Goal: Transaction & Acquisition: Purchase product/service

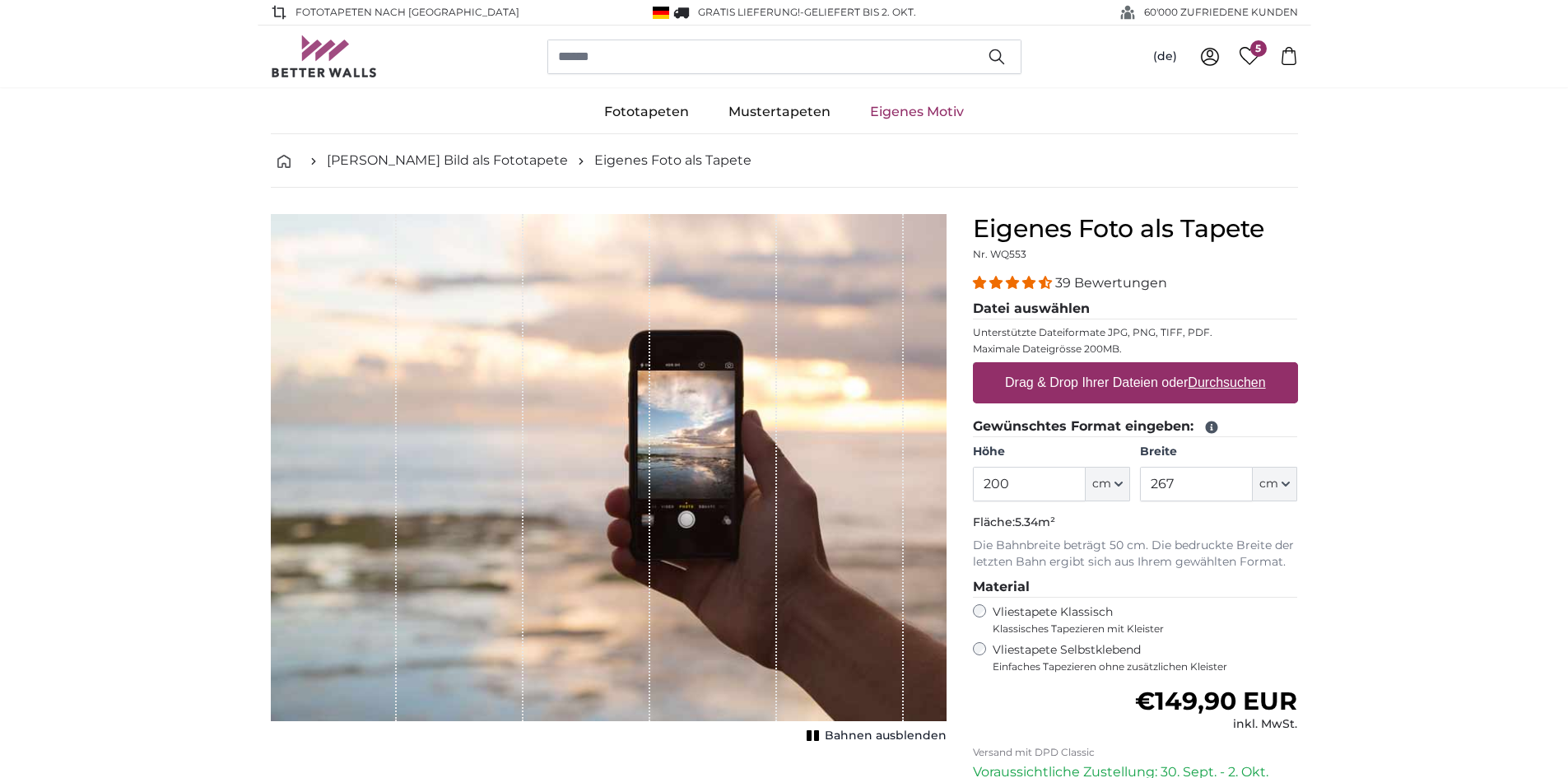
drag, startPoint x: 992, startPoint y: 482, endPoint x: 1014, endPoint y: 482, distance: 22.0
click at [1014, 482] on input "200" at bounding box center [1029, 484] width 113 height 35
type input "240"
drag, startPoint x: 1152, startPoint y: 488, endPoint x: 1176, endPoint y: 487, distance: 24.0
click at [1176, 487] on input "267" at bounding box center [1197, 484] width 113 height 35
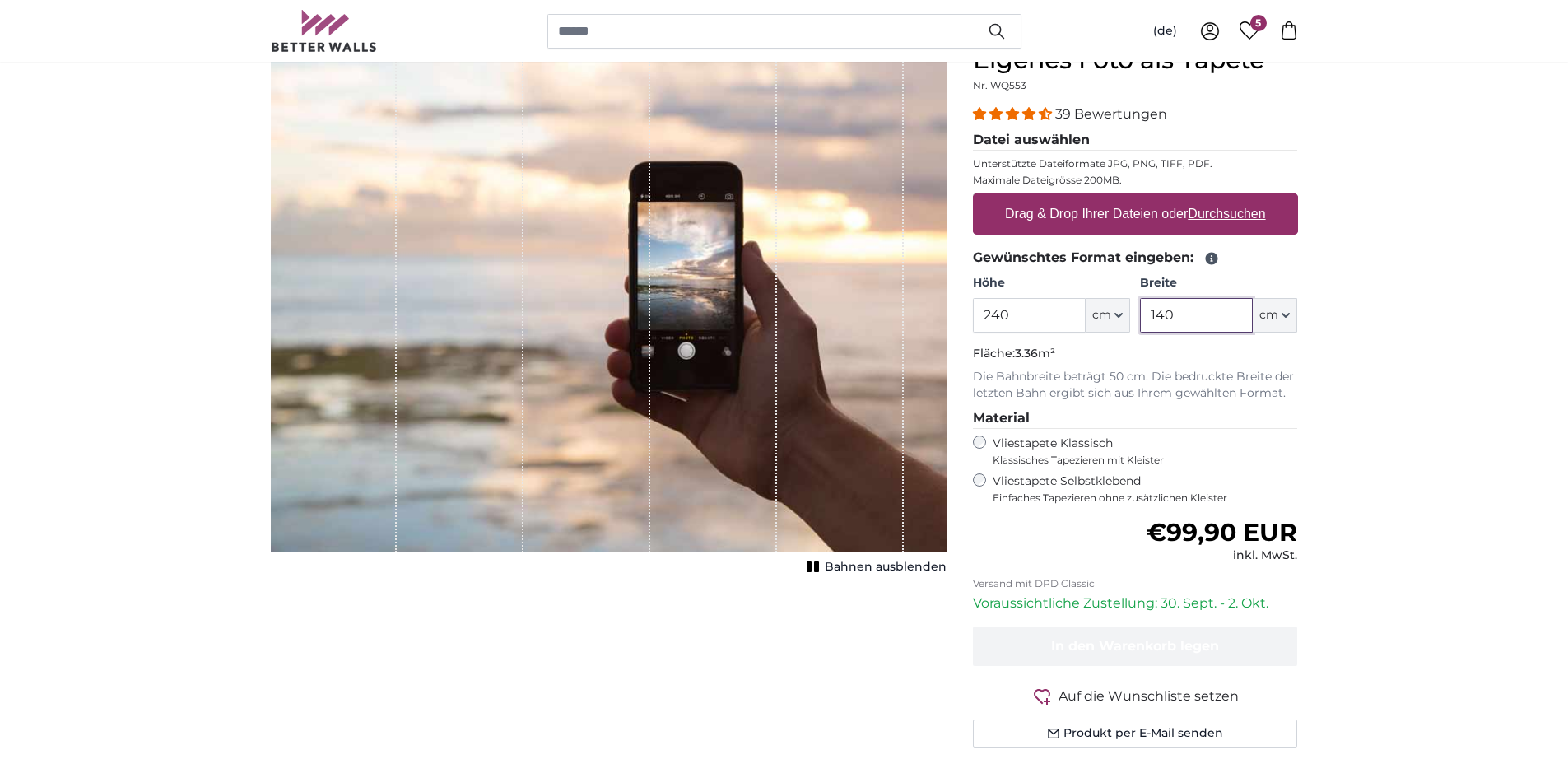
scroll to position [82, 0]
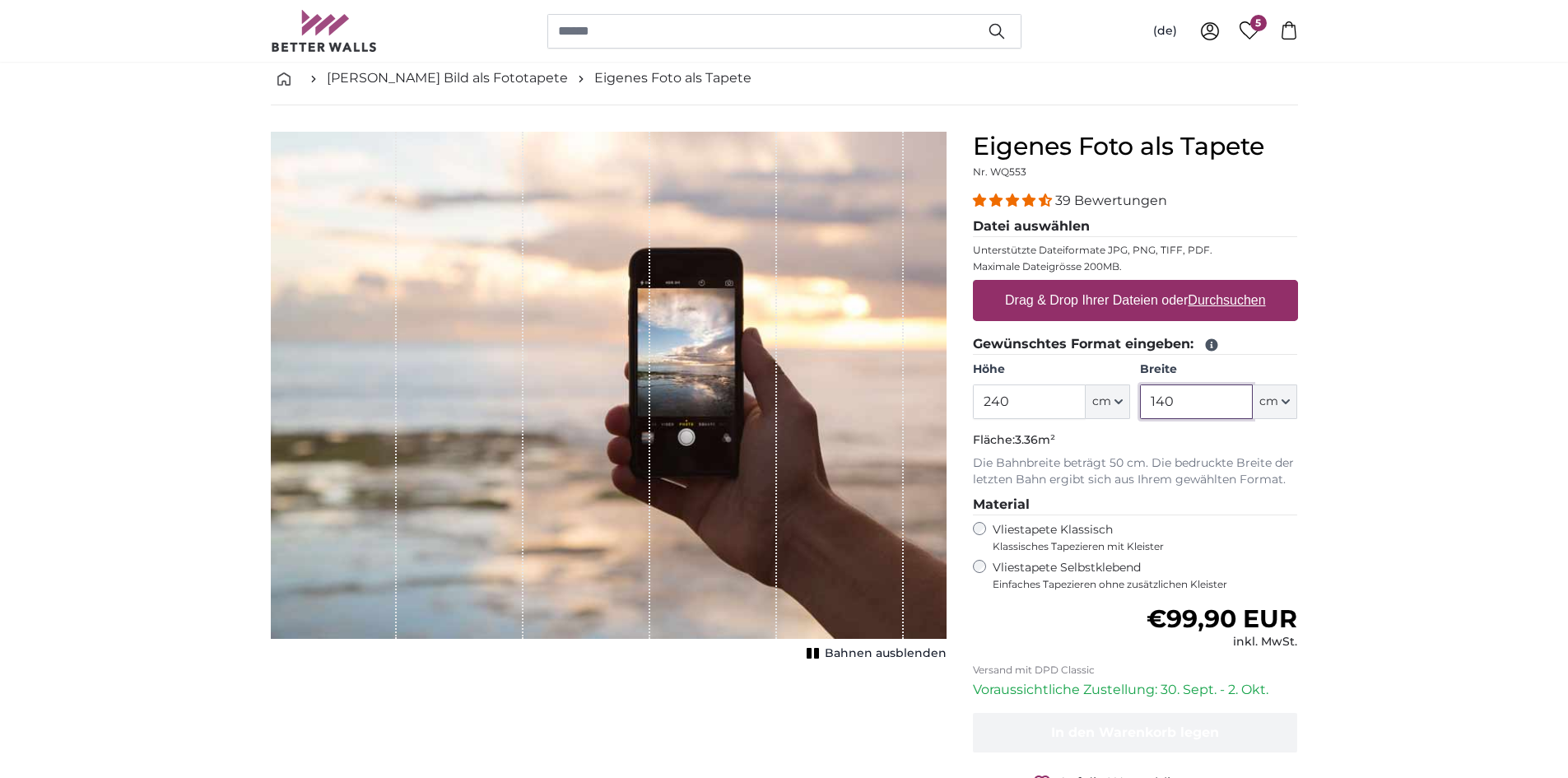
type input "140"
click at [1113, 296] on label "Drag & Drop Ihrer Dateien oder Durchsuchen" at bounding box center [1136, 301] width 274 height 33
click at [1113, 285] on input "Drag & Drop Ihrer Dateien oder Durchsuchen" at bounding box center [1135, 282] width 325 height 5
type input "**********"
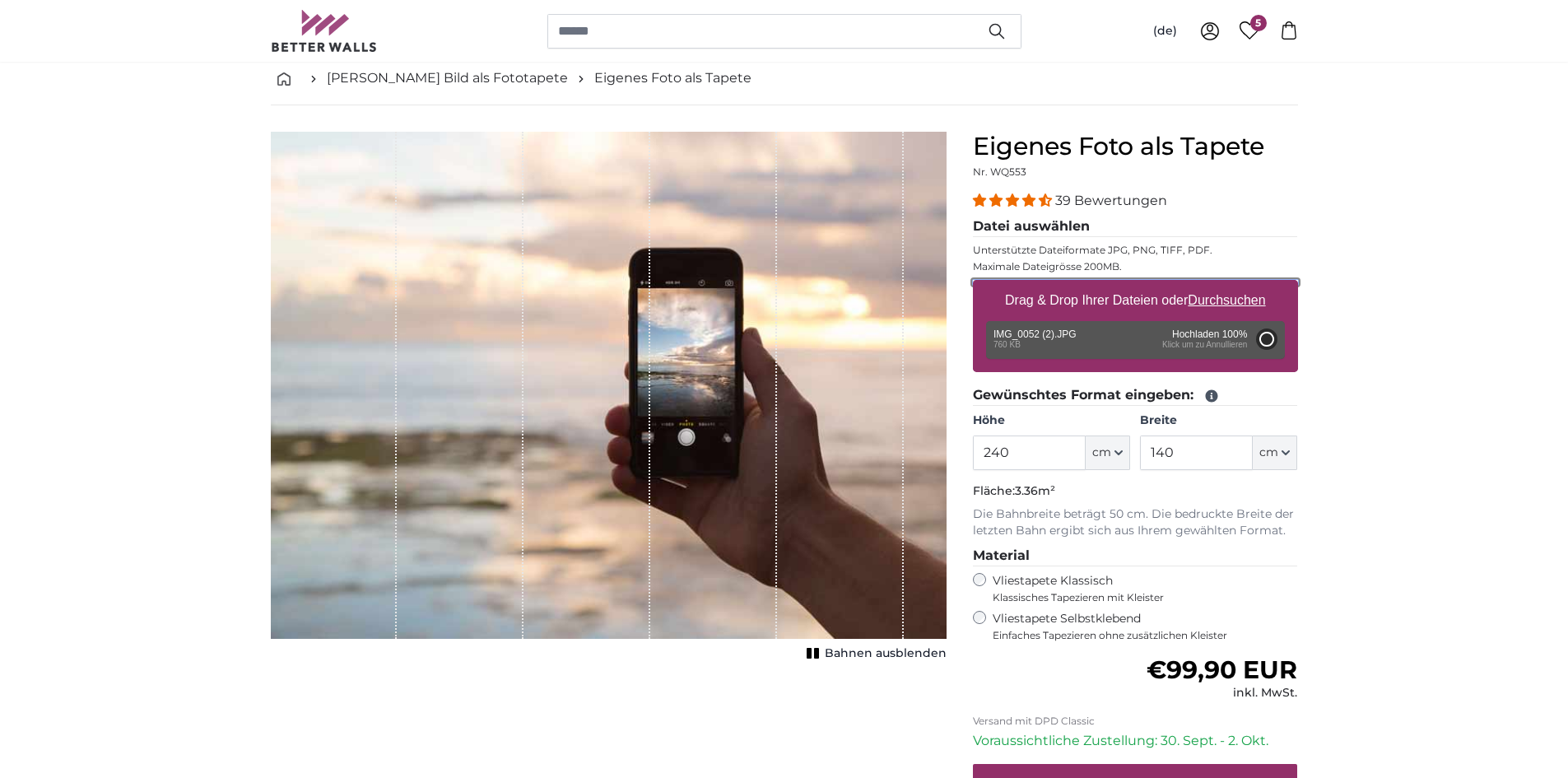
type input "153"
type input "176"
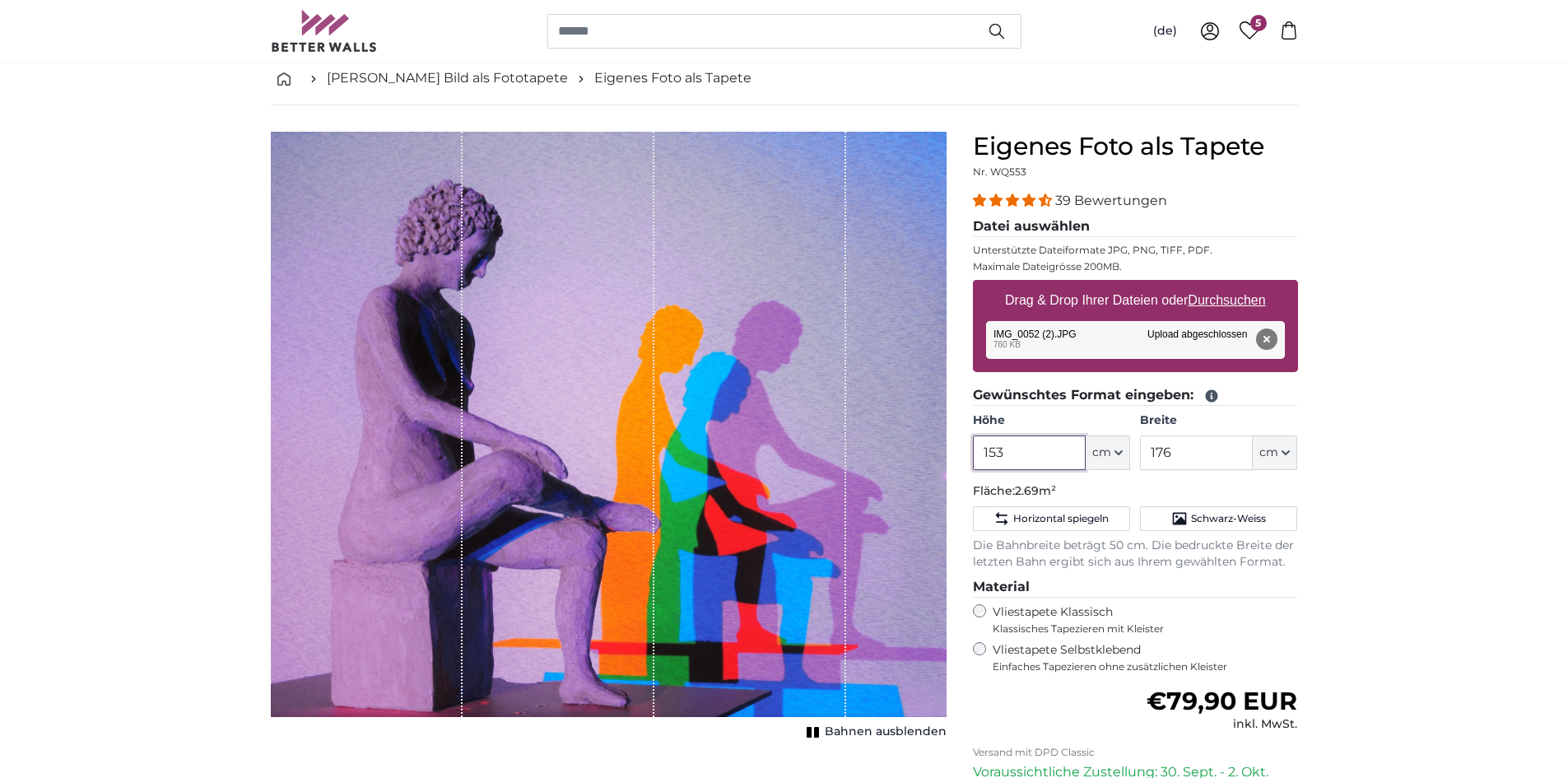
drag, startPoint x: 1007, startPoint y: 452, endPoint x: 981, endPoint y: 454, distance: 26.1
click at [981, 454] on input "153" at bounding box center [1029, 453] width 113 height 35
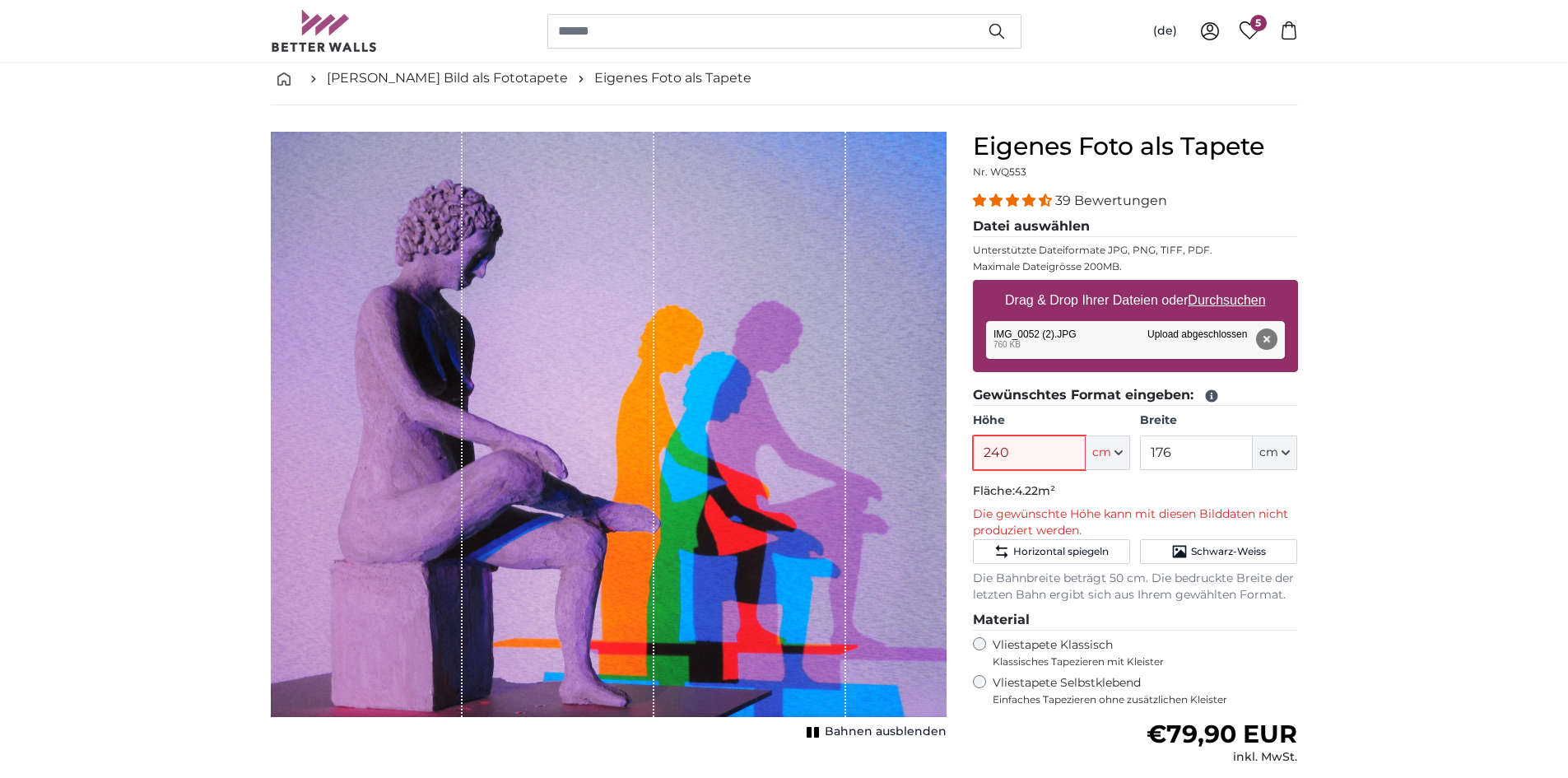
drag, startPoint x: 992, startPoint y: 452, endPoint x: 1009, endPoint y: 452, distance: 17.0
click at [1009, 452] on input "240" at bounding box center [1029, 453] width 113 height 35
click at [1108, 482] on fieldset "Gewünschtes Format eingeben: Höhe 200 ft cm Centimeter (cm) Inches (inch) Feet …" at bounding box center [1135, 495] width 325 height 219
click at [1120, 455] on icon "button" at bounding box center [1119, 453] width 7 height 3
click at [1099, 495] on link "Centimeter (cm)" at bounding box center [1108, 497] width 145 height 30
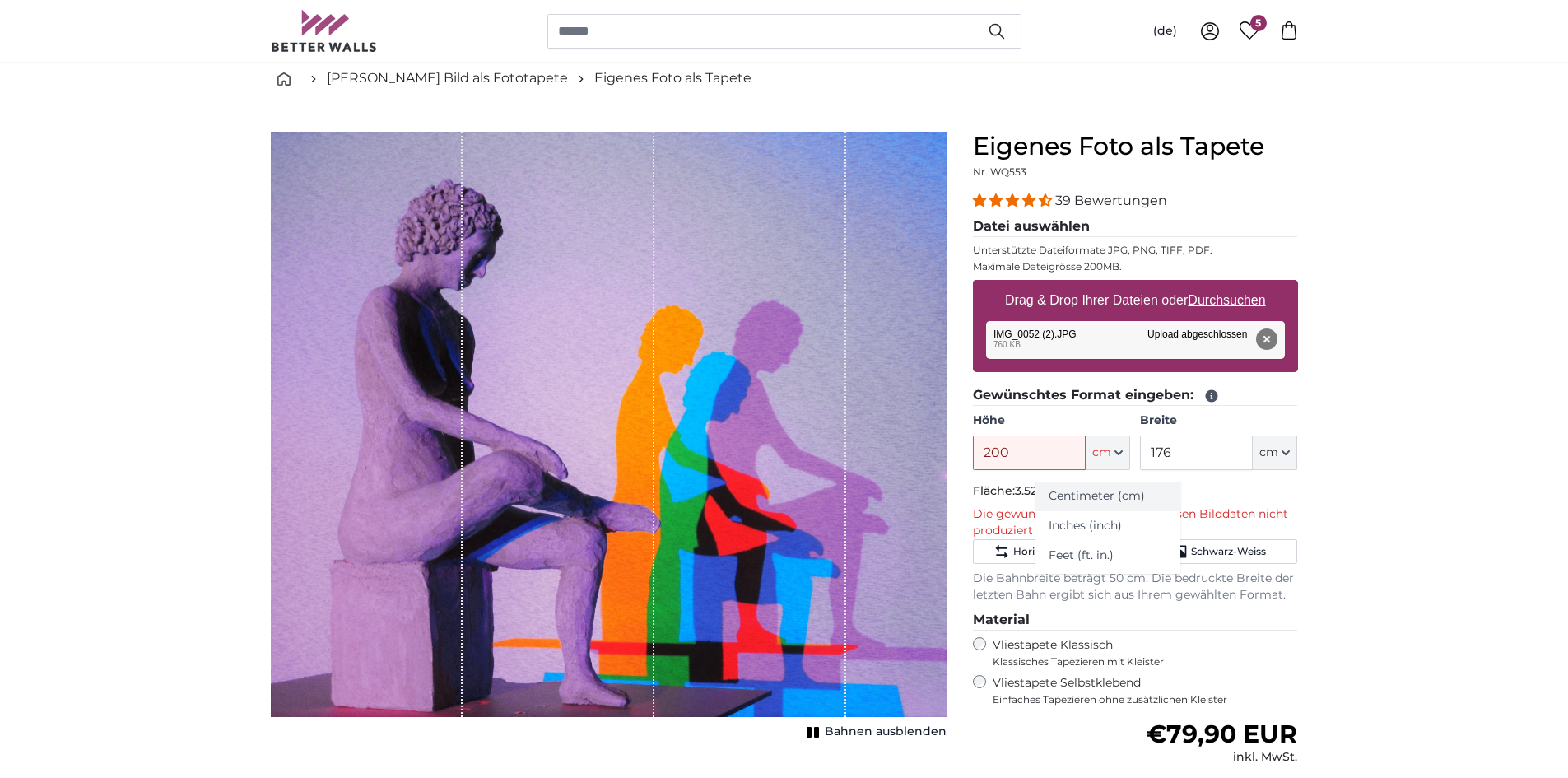
type input "153"
click at [1090, 482] on fieldset "Gewünschtes Format eingeben: Höhe 153 ft cm Centimeter (cm) Inches (inch) Feet …" at bounding box center [1135, 495] width 325 height 219
drag, startPoint x: 1148, startPoint y: 451, endPoint x: 1176, endPoint y: 455, distance: 28.3
click at [1176, 455] on input "176" at bounding box center [1197, 453] width 113 height 35
type input "140"
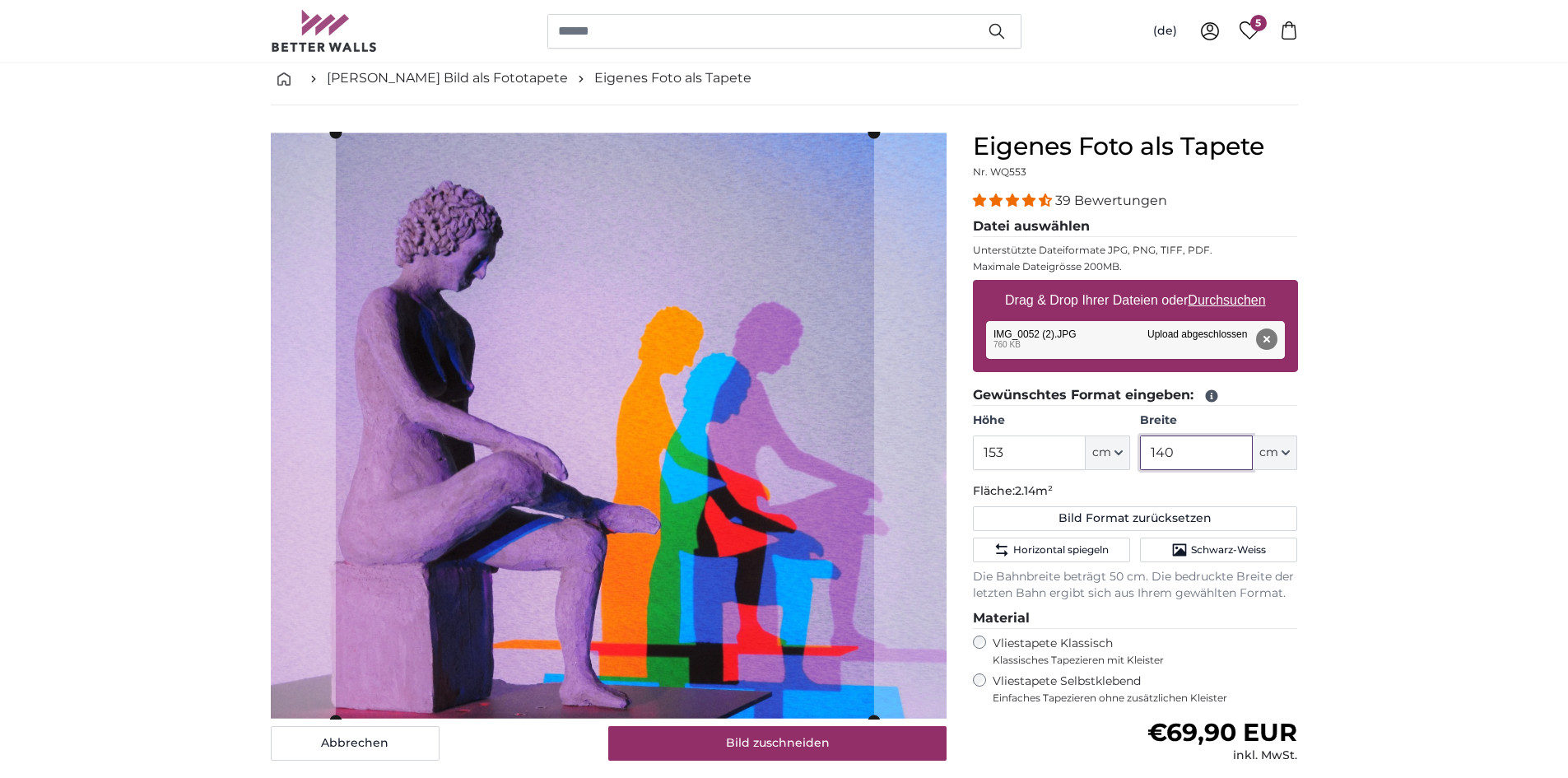
click at [647, 529] on cropper-handle at bounding box center [604, 427] width 538 height 588
type input "140"
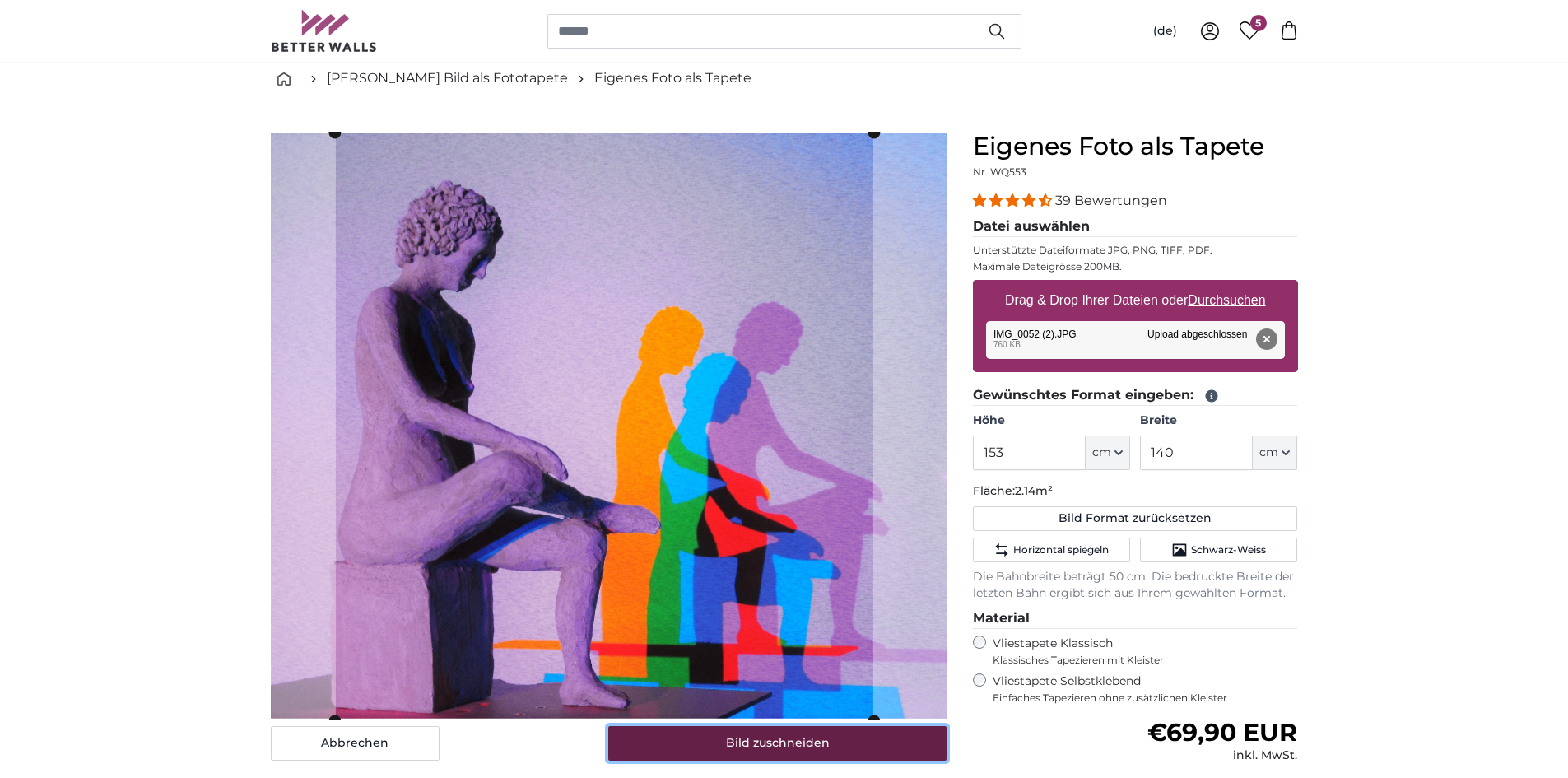
click at [781, 747] on button "Bild zuschneiden" at bounding box center [777, 744] width 338 height 35
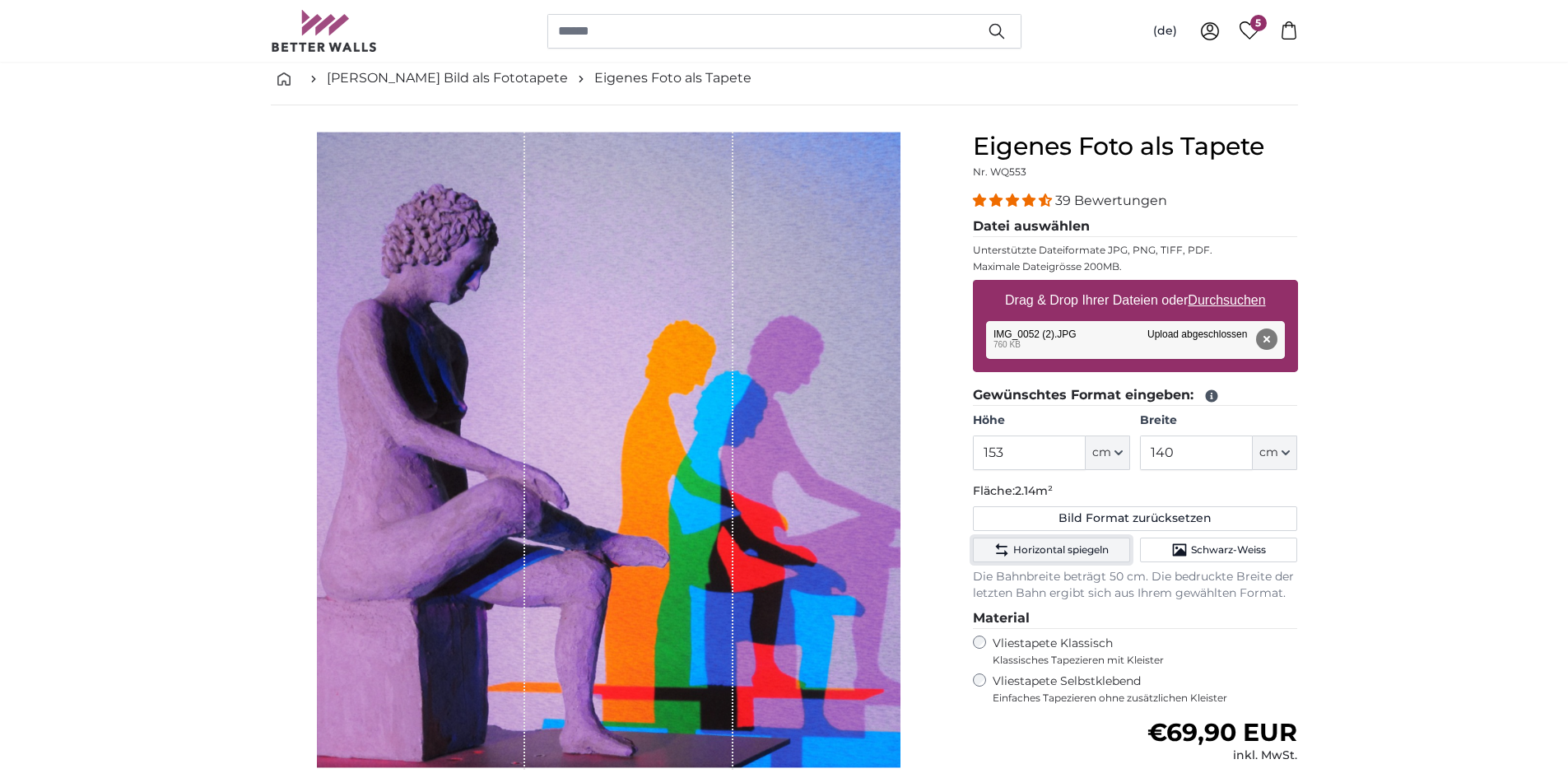
click at [1073, 548] on span "Horizontal spiegeln" at bounding box center [1061, 550] width 95 height 13
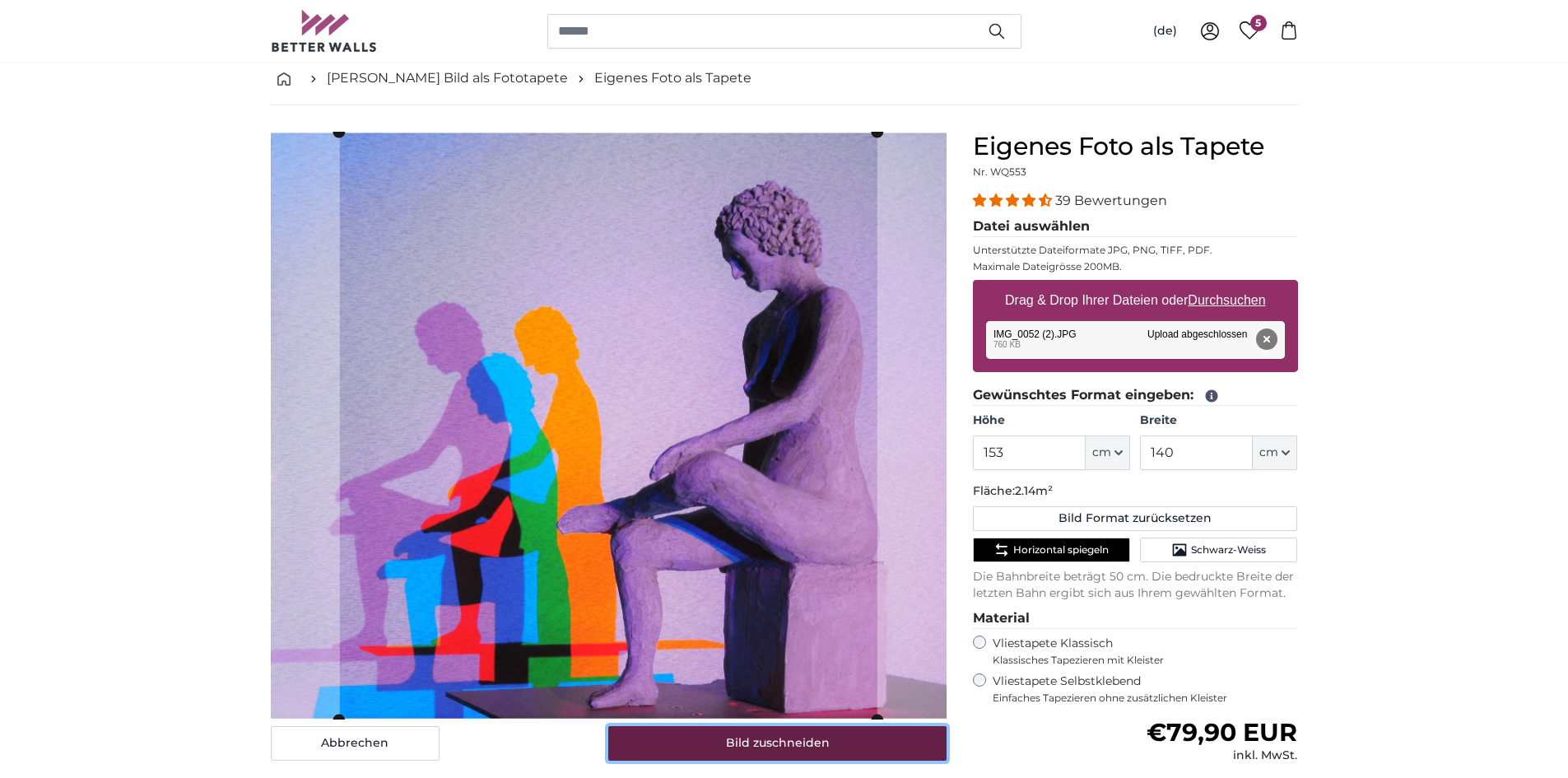
click at [784, 740] on button "Bild zuschneiden" at bounding box center [777, 744] width 338 height 35
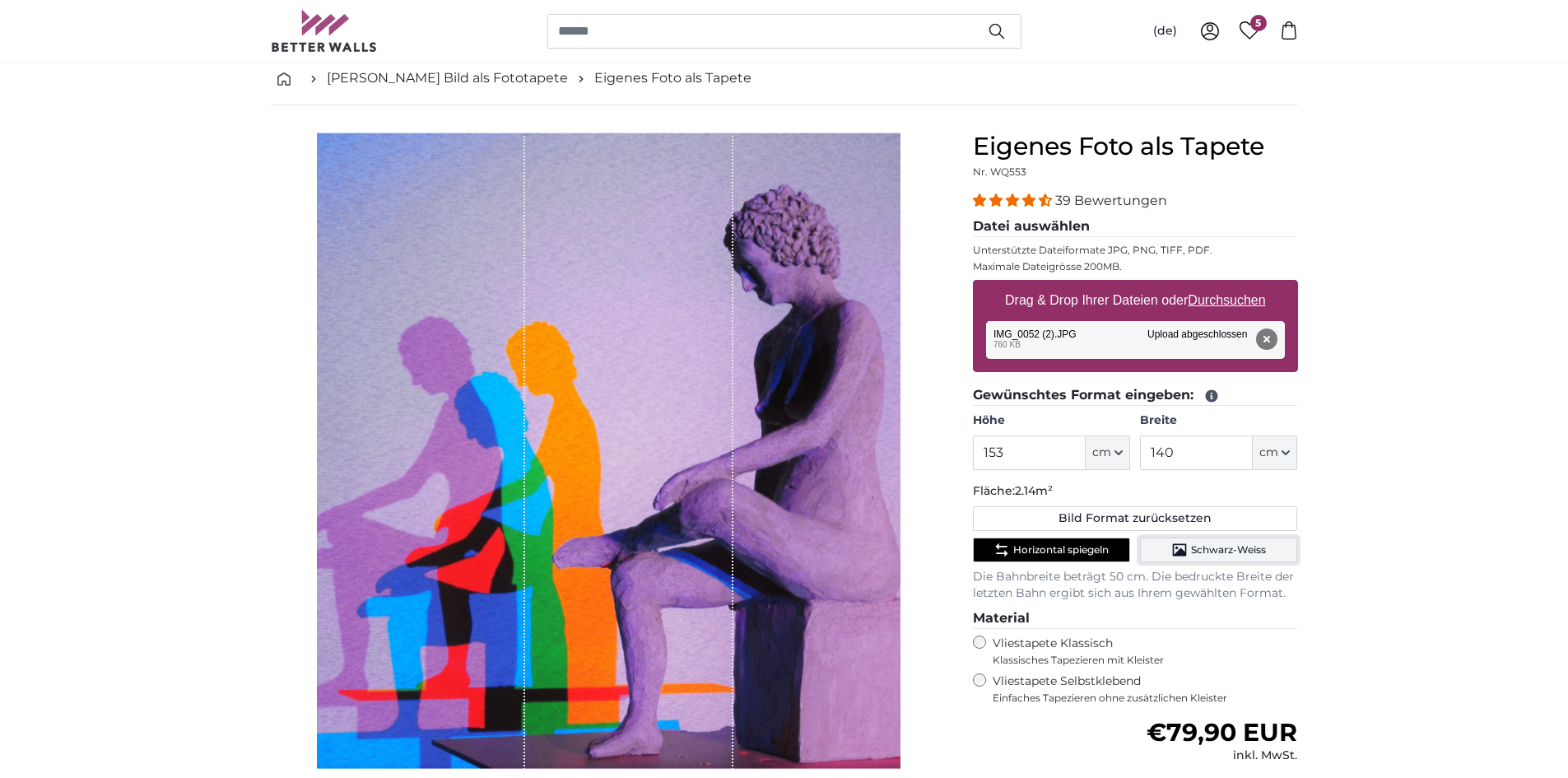
click at [1204, 545] on span "Schwarz-Weiss" at bounding box center [1229, 550] width 75 height 13
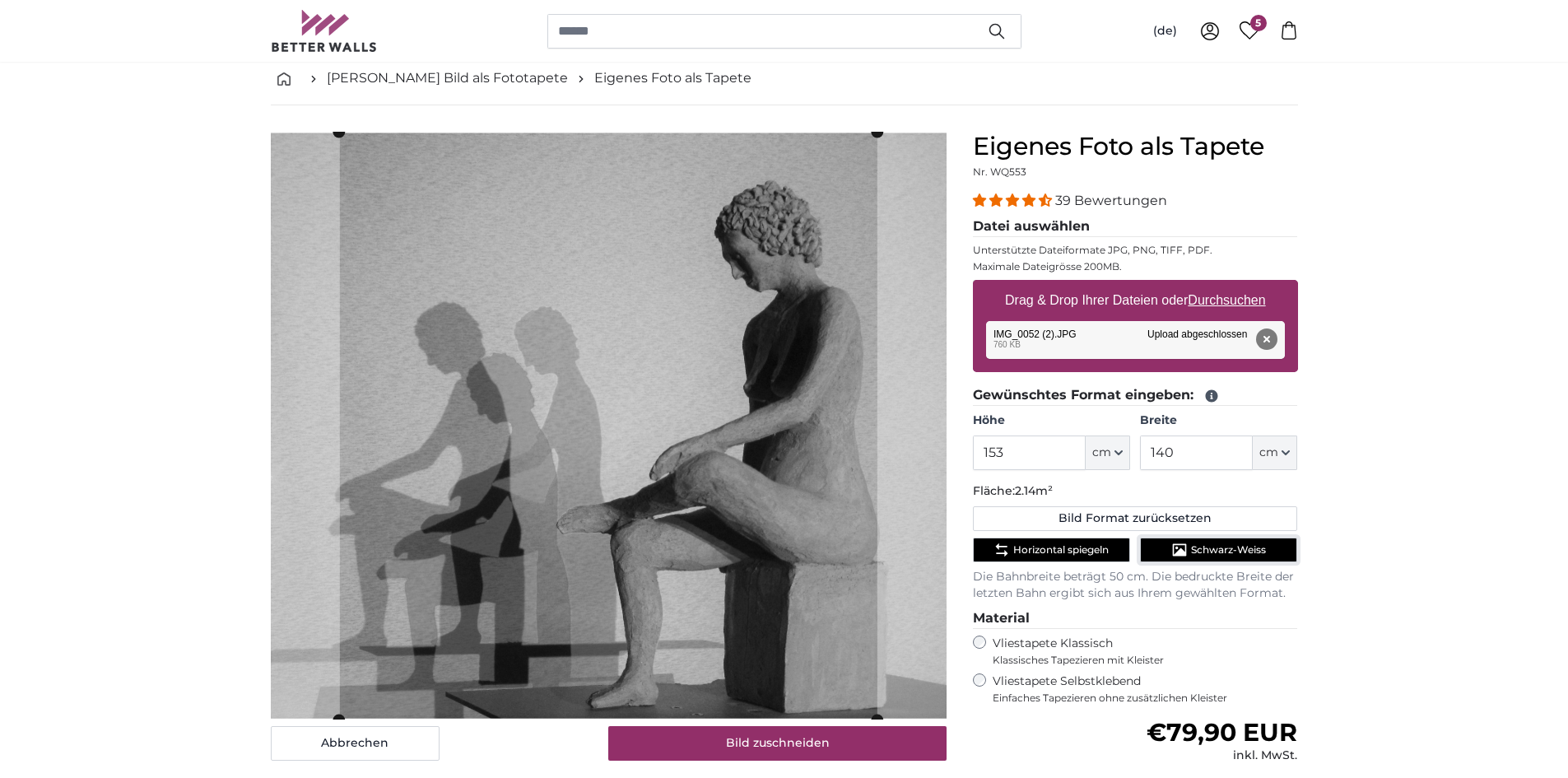
click at [1204, 545] on span "Schwarz-Weiss" at bounding box center [1229, 550] width 75 height 13
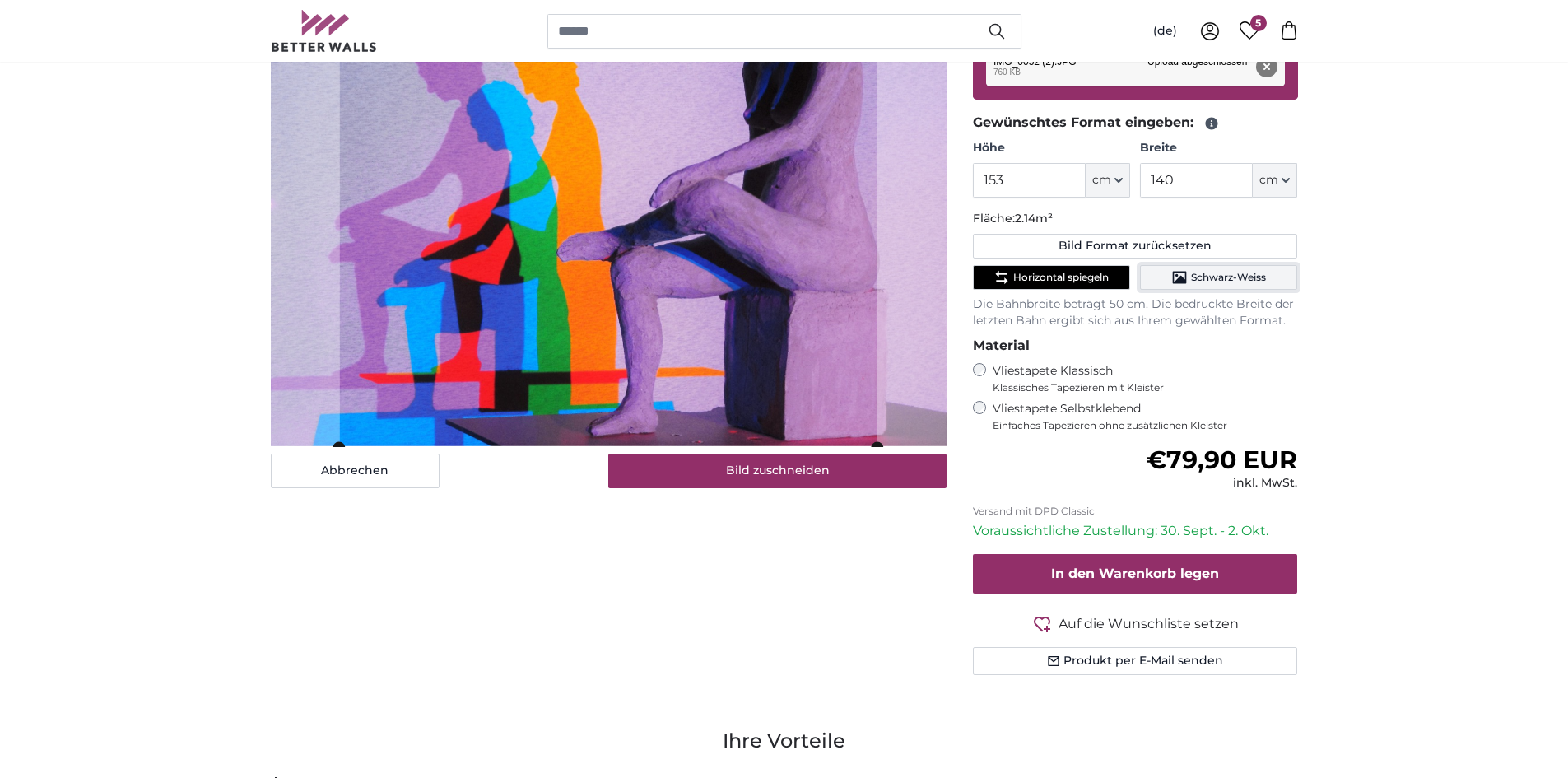
scroll to position [330, 0]
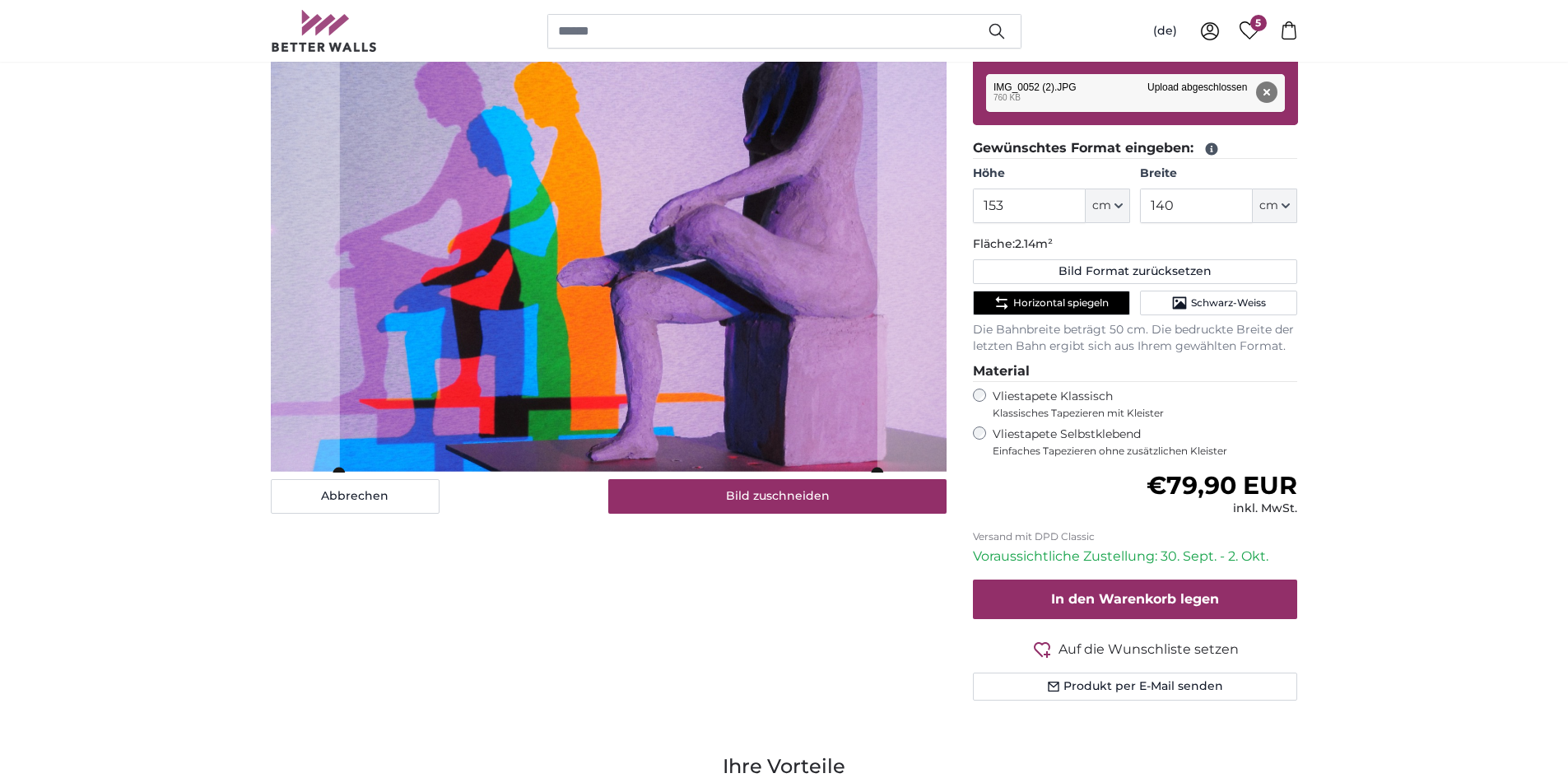
click at [1130, 648] on span "Auf die Wunschliste setzen" at bounding box center [1148, 649] width 180 height 20
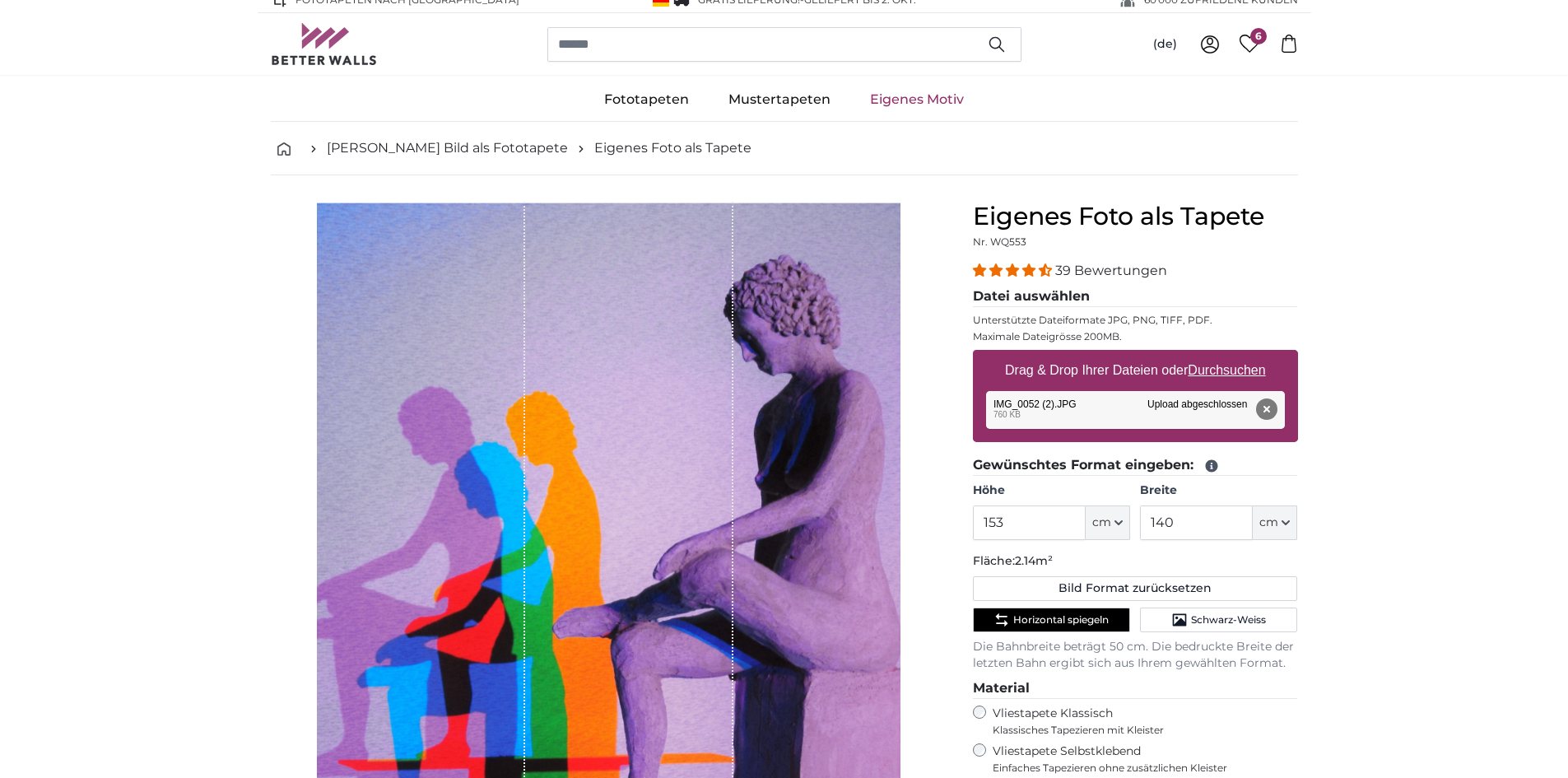
scroll to position [0, 0]
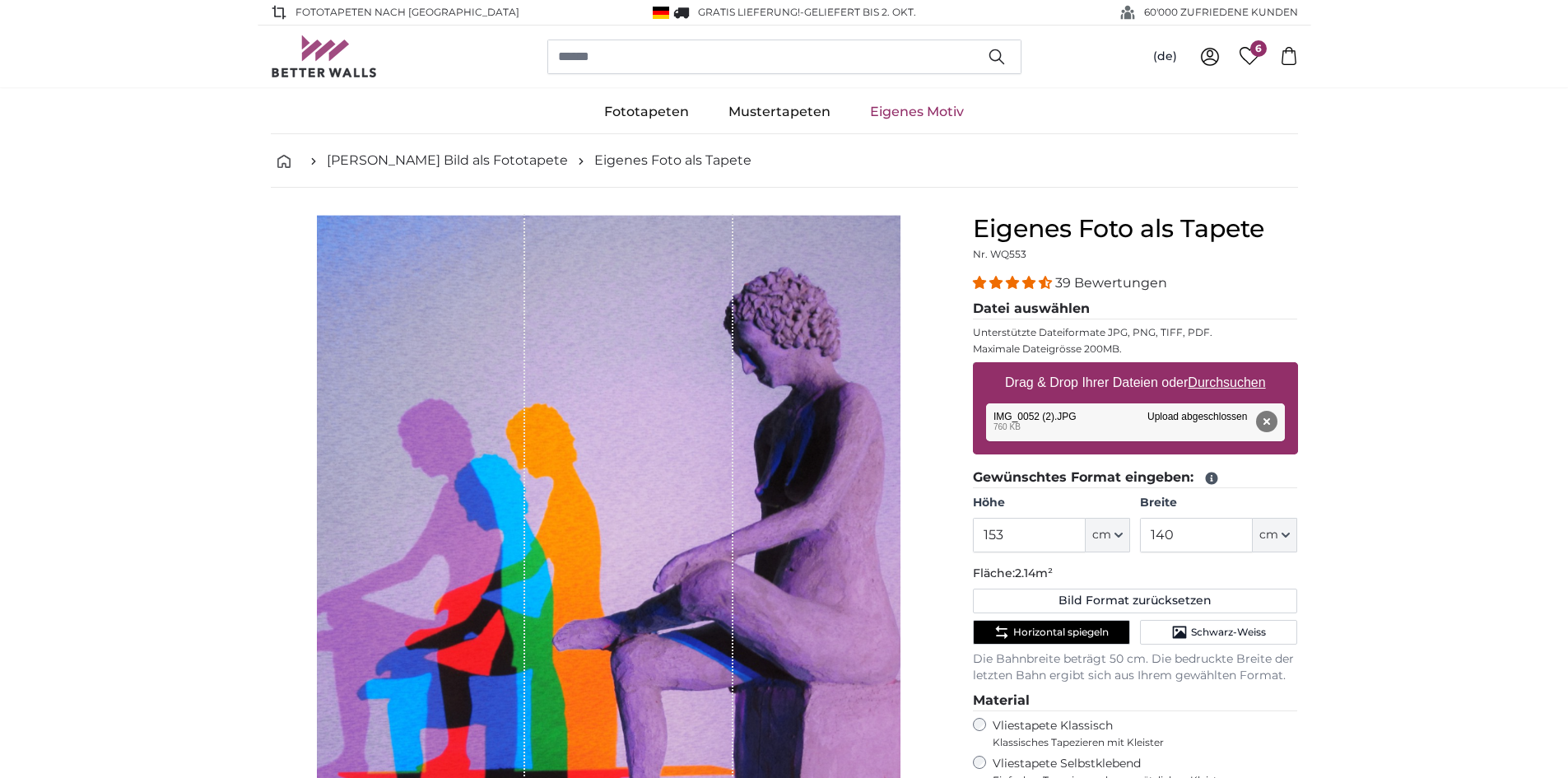
click at [1252, 52] on span "6" at bounding box center [1259, 48] width 17 height 17
